Goal: Complete application form

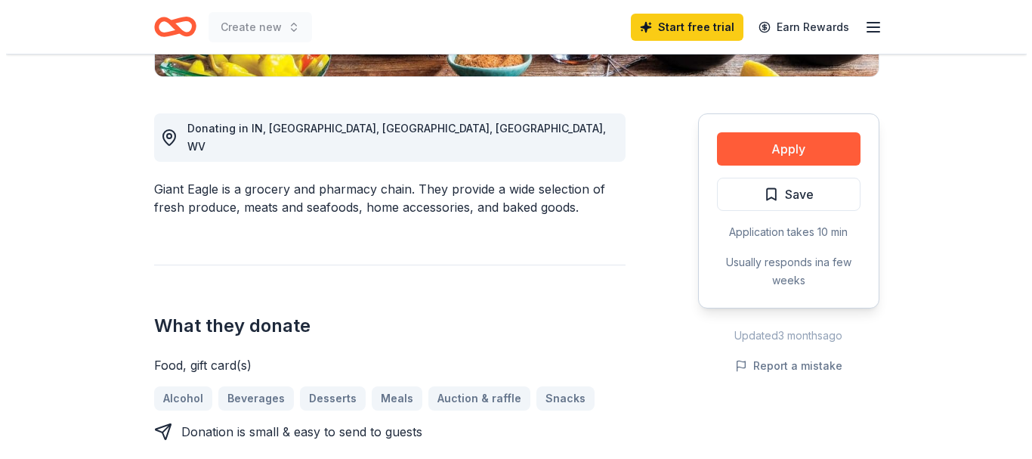
scroll to position [391, 0]
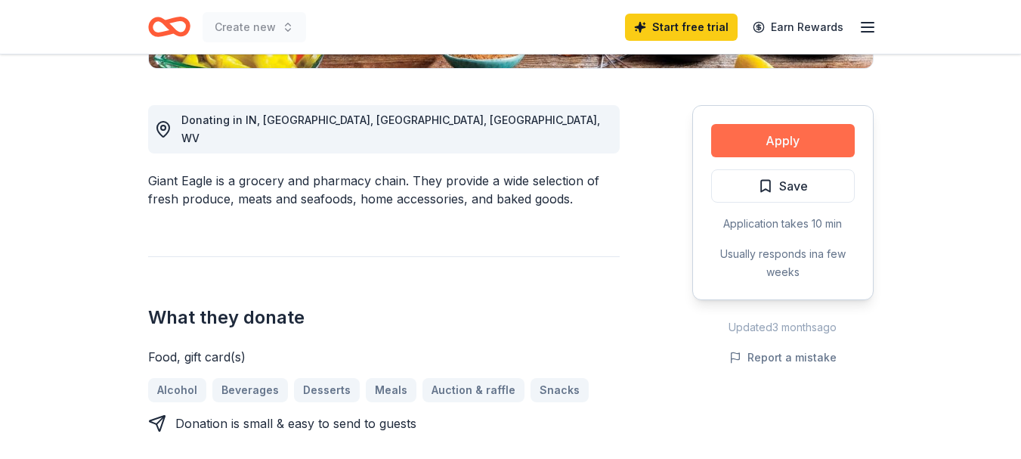
click at [810, 131] on button "Apply" at bounding box center [783, 140] width 144 height 33
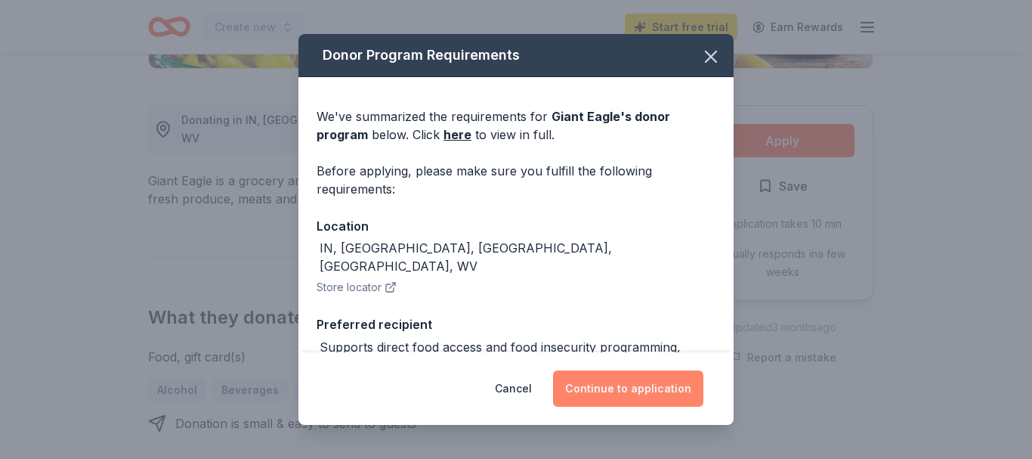
click at [657, 393] on button "Continue to application" at bounding box center [628, 388] width 150 height 36
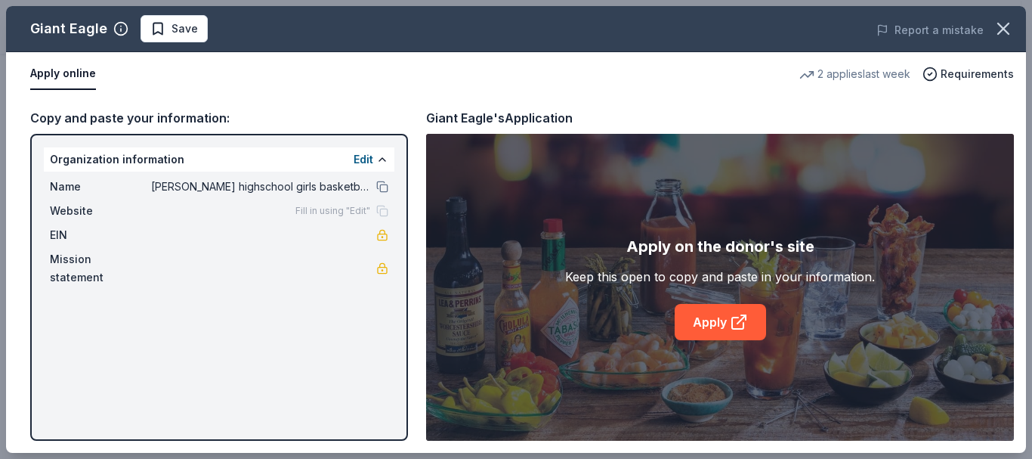
click at [382, 164] on div "Giant Eagle Save Report a mistake Apply online 2 applies last week Requirements…" at bounding box center [516, 229] width 1020 height 447
click at [373, 158] on div "Giant Eagle Save Report a mistake Apply online 2 applies last week Requirements…" at bounding box center [516, 229] width 1020 height 447
click at [713, 326] on div "Giant Eagle Save Report a mistake Apply online 2 applies last week Requirements…" at bounding box center [516, 229] width 1020 height 447
click at [70, 73] on div "Giant Eagle Save Report a mistake Apply online 2 applies last week Requirements…" at bounding box center [516, 229] width 1020 height 447
click at [119, 148] on div "Giant Eagle Save Report a mistake Apply online 2 applies last week Requirements…" at bounding box center [516, 229] width 1020 height 447
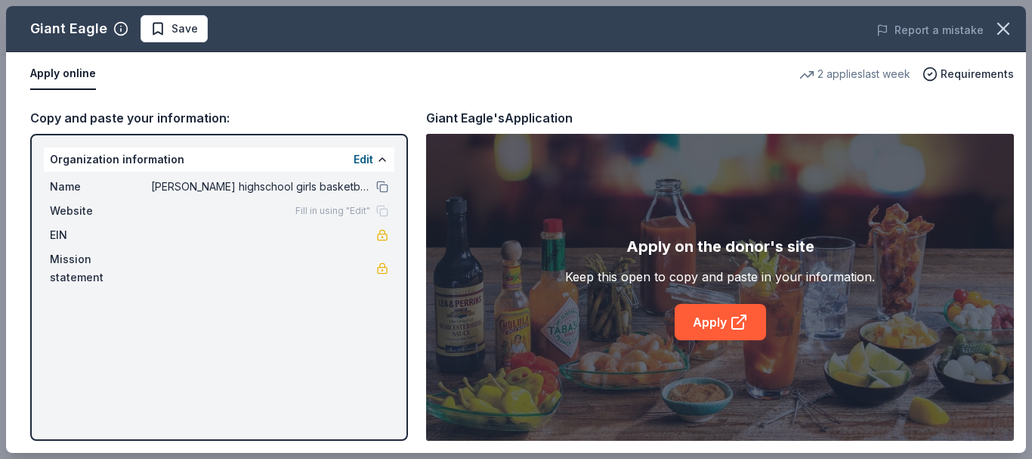
click at [380, 157] on div "Giant Eagle Save Report a mistake Apply online 2 applies last week Requirements…" at bounding box center [516, 229] width 1020 height 447
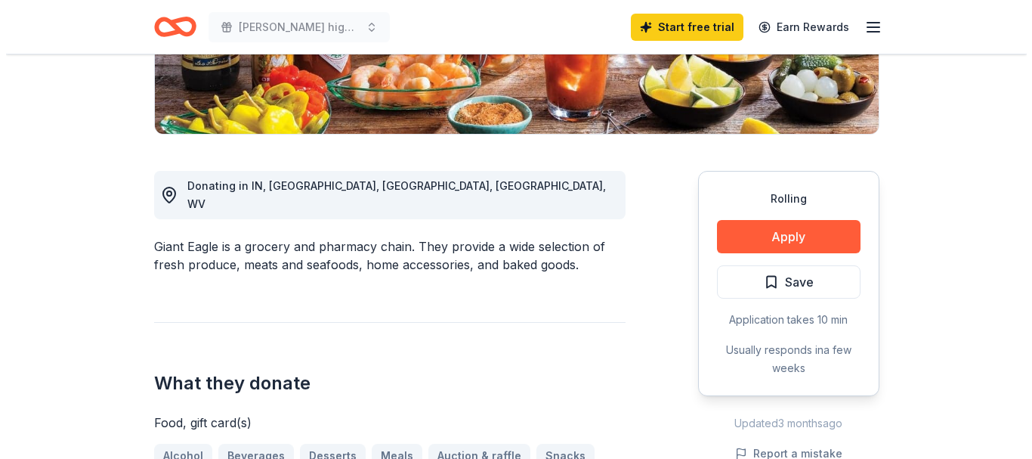
scroll to position [350, 0]
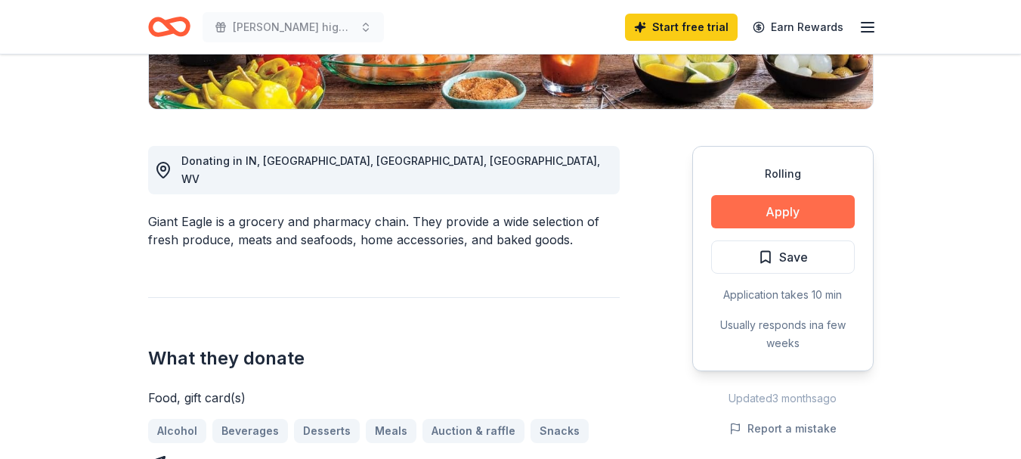
click at [813, 205] on button "Apply" at bounding box center [783, 211] width 144 height 33
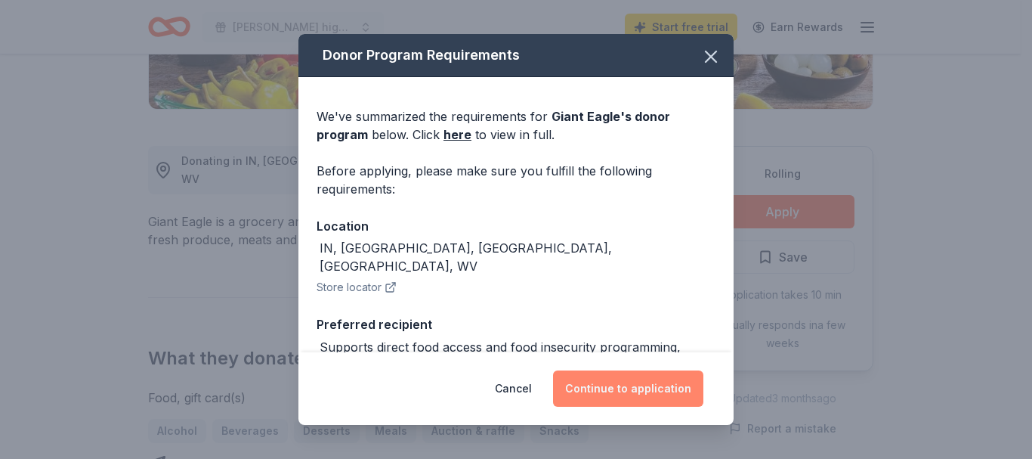
click at [651, 391] on button "Continue to application" at bounding box center [628, 388] width 150 height 36
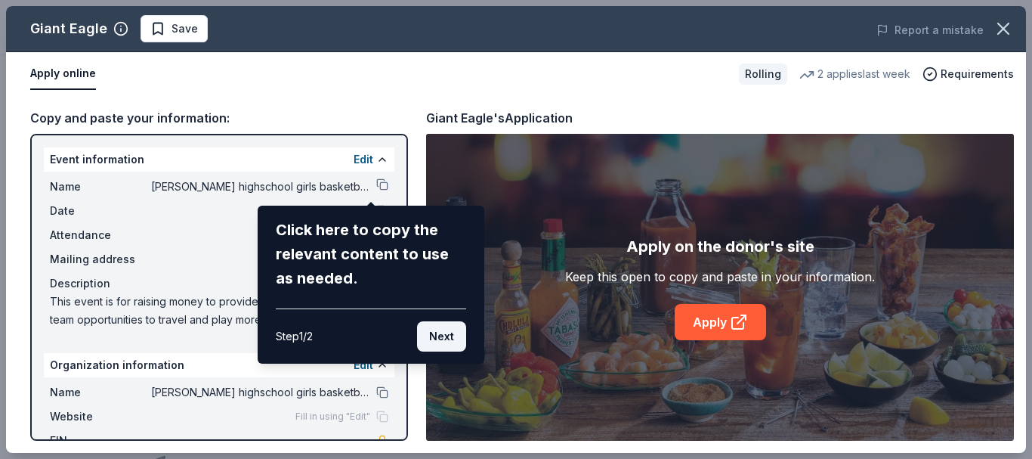
click at [443, 342] on button "Next" at bounding box center [441, 336] width 49 height 30
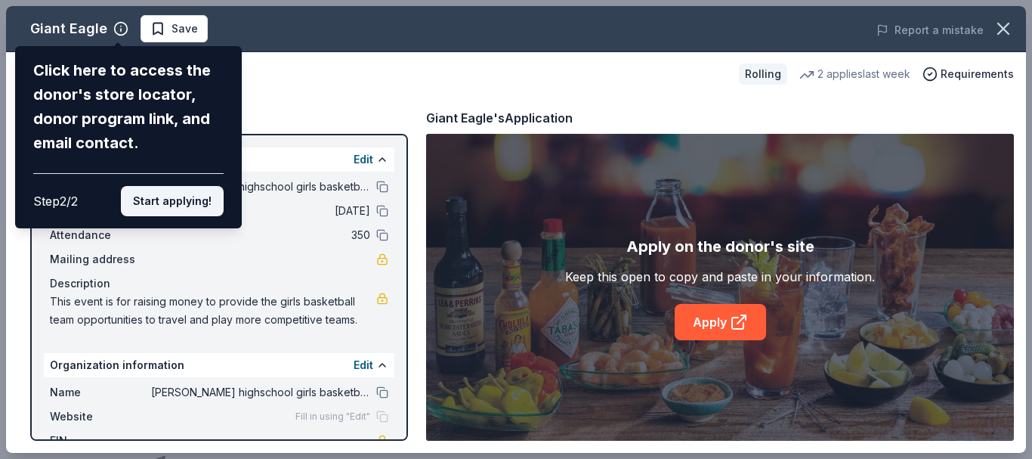
click at [189, 199] on button "Start applying!" at bounding box center [172, 201] width 103 height 30
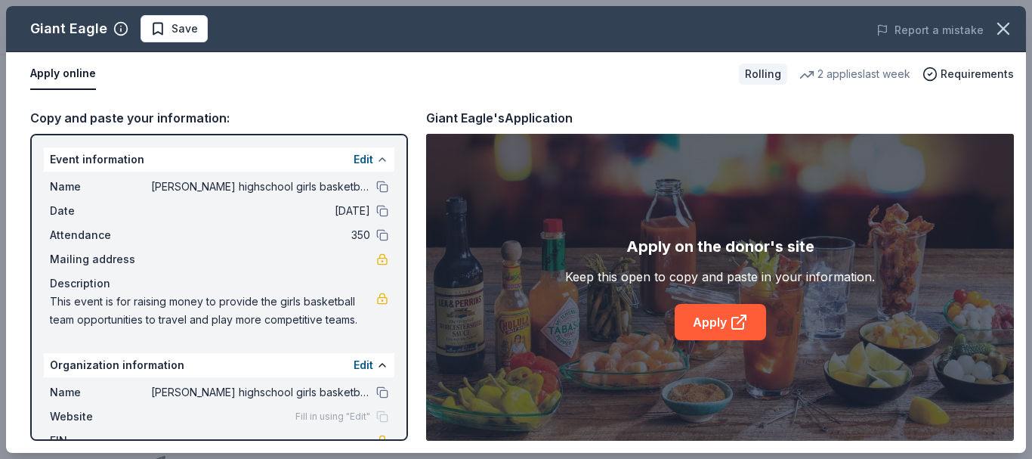
click at [376, 159] on button at bounding box center [382, 159] width 12 height 12
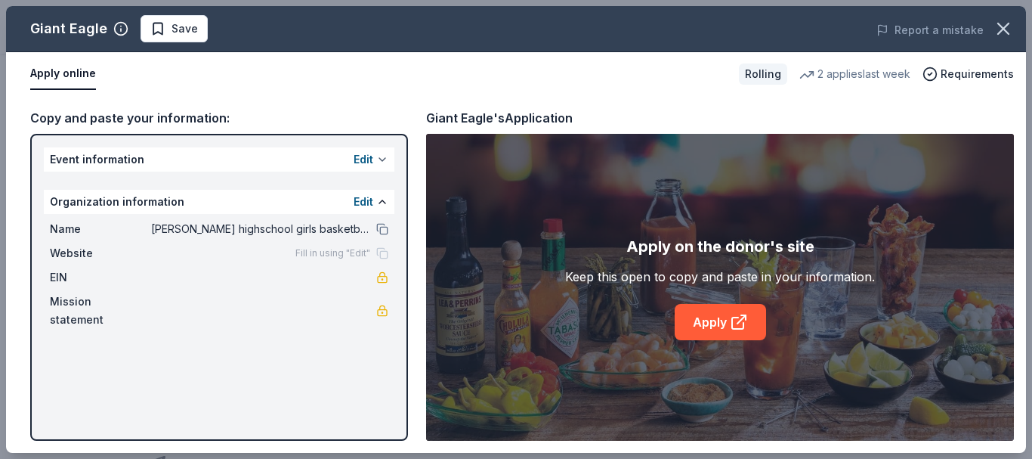
click at [370, 159] on button "Edit" at bounding box center [364, 159] width 20 height 18
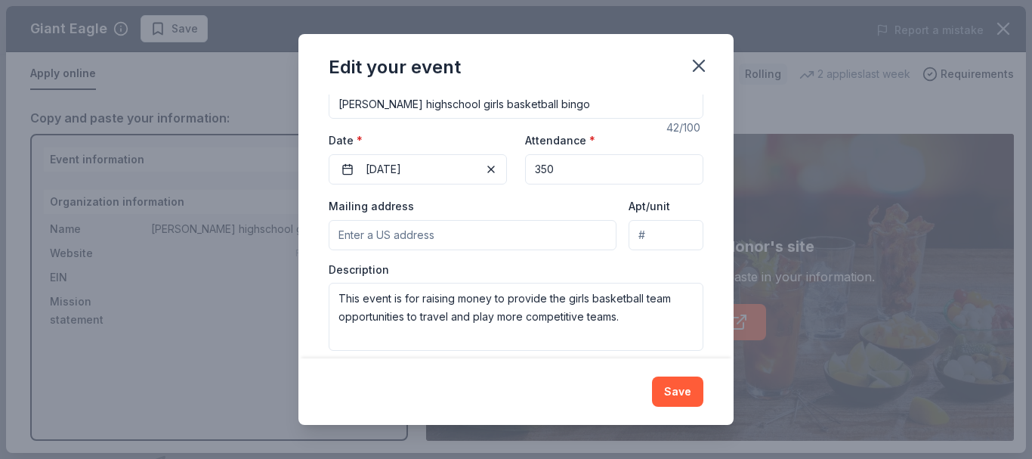
scroll to position [165, 0]
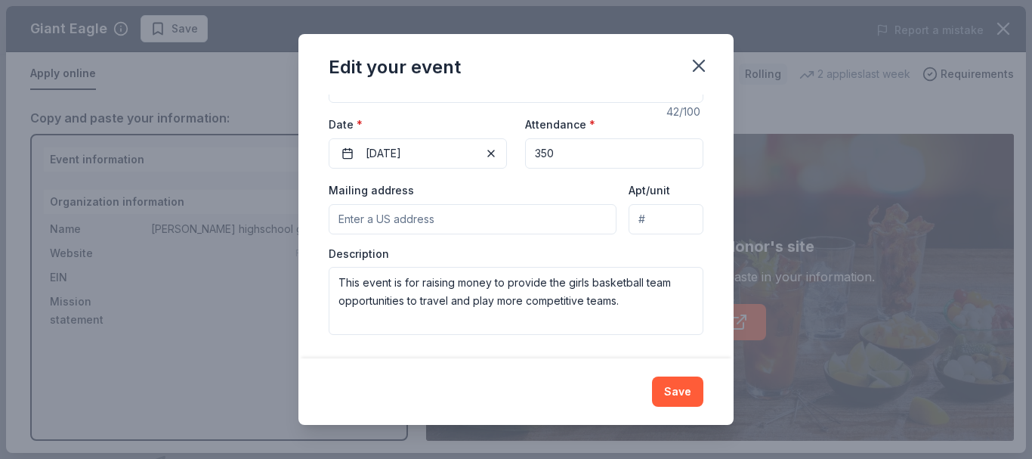
click at [478, 215] on input "Mailing address" at bounding box center [473, 219] width 288 height 30
type input "5509 West 52nd Street, Fairview, PA, 16415"
click at [686, 394] on button "Save" at bounding box center [677, 391] width 51 height 30
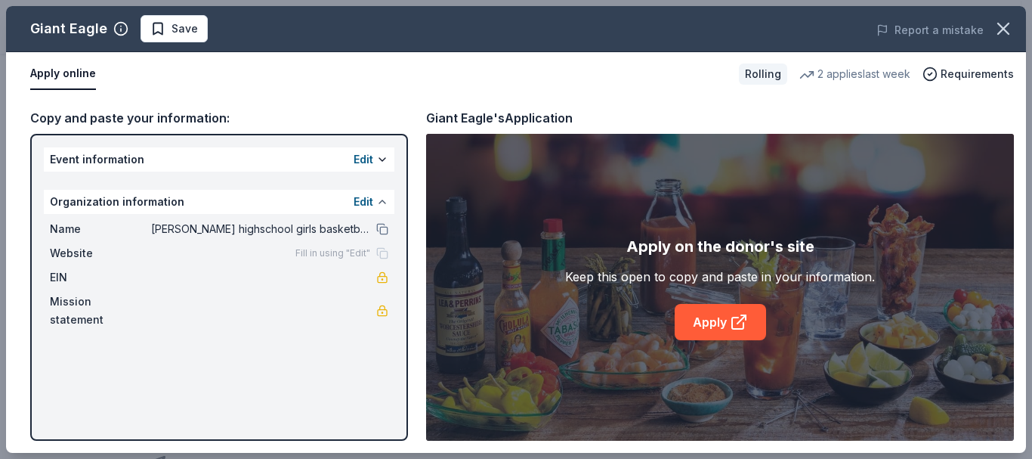
click at [381, 202] on button at bounding box center [382, 202] width 12 height 12
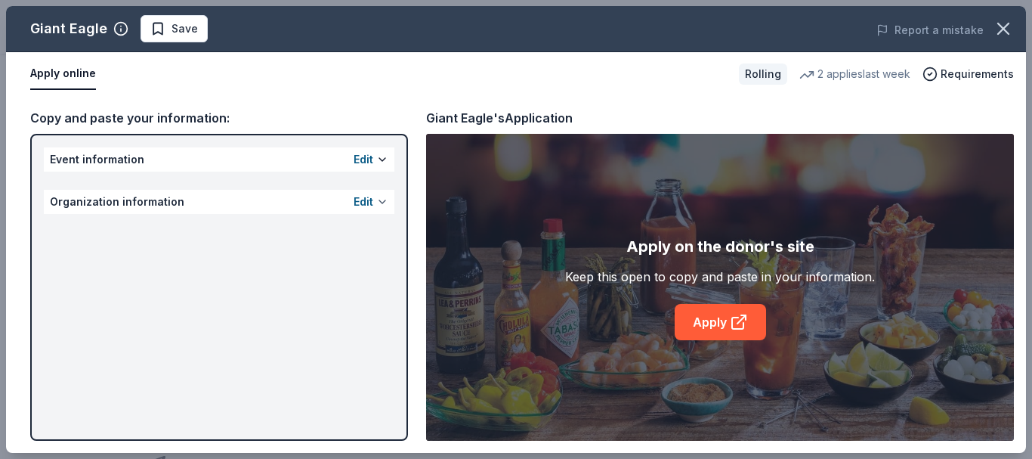
click at [381, 203] on button at bounding box center [382, 202] width 12 height 12
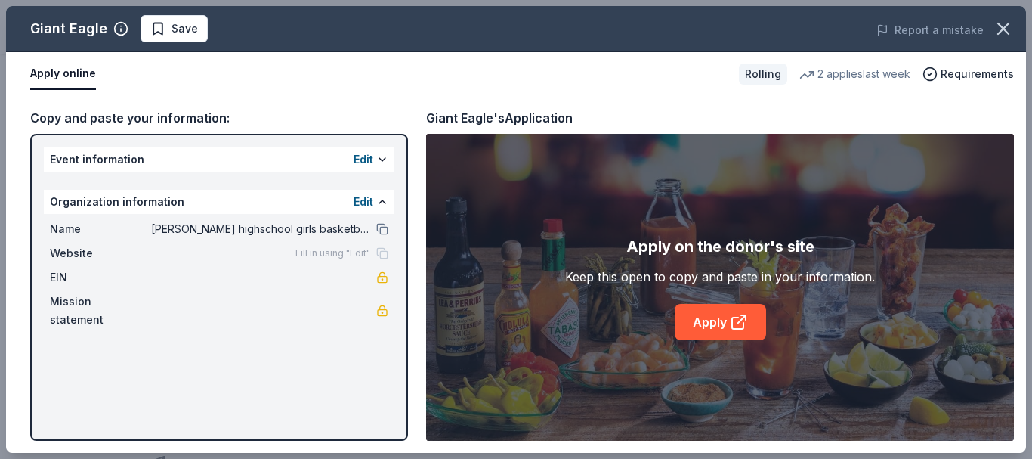
click at [320, 253] on span "Fill in using "Edit"" at bounding box center [332, 253] width 75 height 12
click at [708, 325] on link "Apply" at bounding box center [720, 322] width 91 height 36
